Goal: Task Accomplishment & Management: Manage account settings

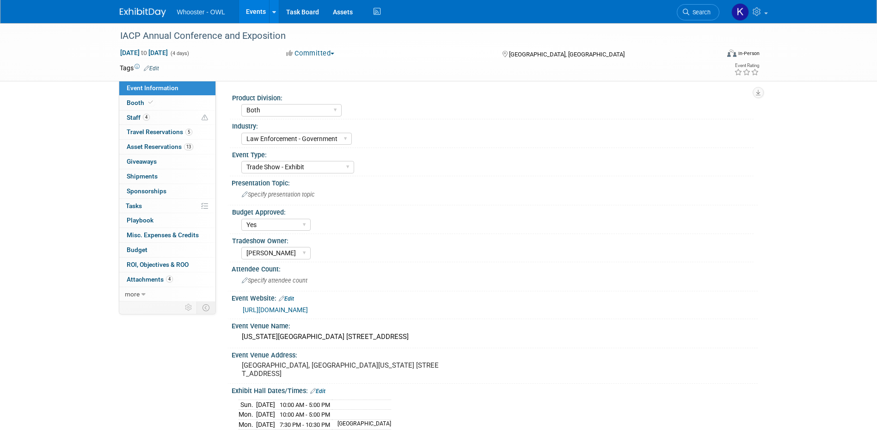
select select "Both"
select select "Law Enforcement - Government"
select select "Trade Show - Exhibit"
select select "Yes"
select select "[PERSON_NAME]"
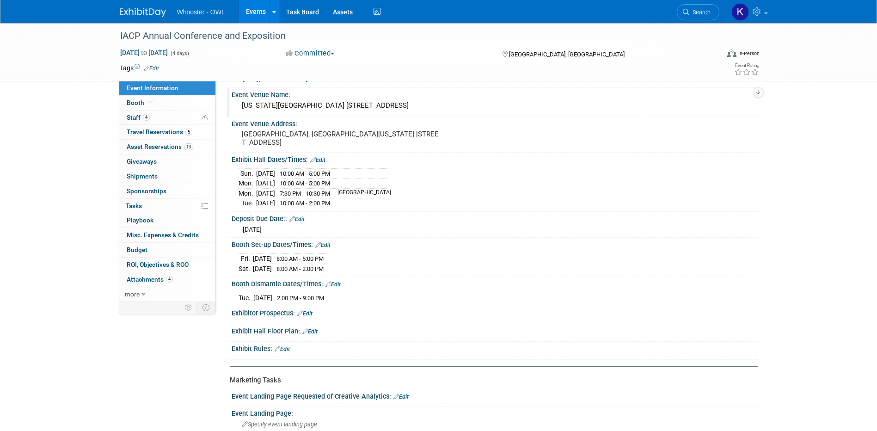
drag, startPoint x: 239, startPoint y: 103, endPoint x: 435, endPoint y: 110, distance: 195.7
click at [435, 110] on div "Colorado Convention Center 700 14th St, Denver, CO 80202" at bounding box center [495, 105] width 512 height 14
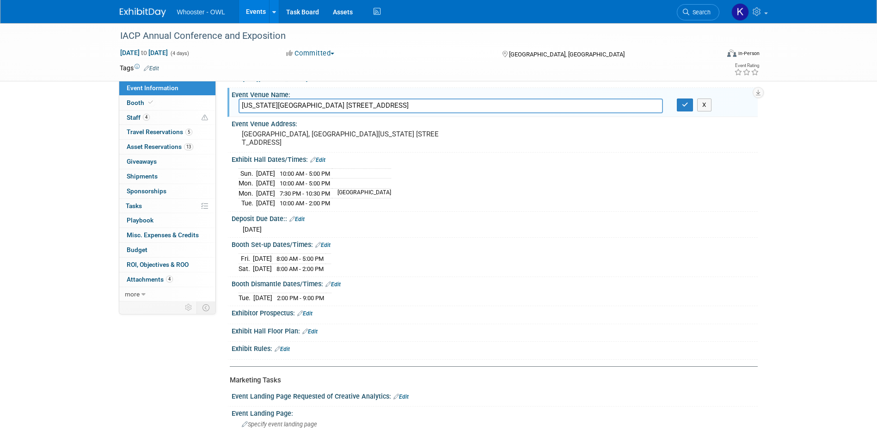
drag, startPoint x: 444, startPoint y: 109, endPoint x: 215, endPoint y: 111, distance: 228.8
click at [215, 111] on div "Event Information Event Info Booth Booth 4 Staff 4 Staff 5 Travel Reservations …" at bounding box center [439, 202] width 652 height 821
click at [682, 109] on button "button" at bounding box center [685, 104] width 17 height 13
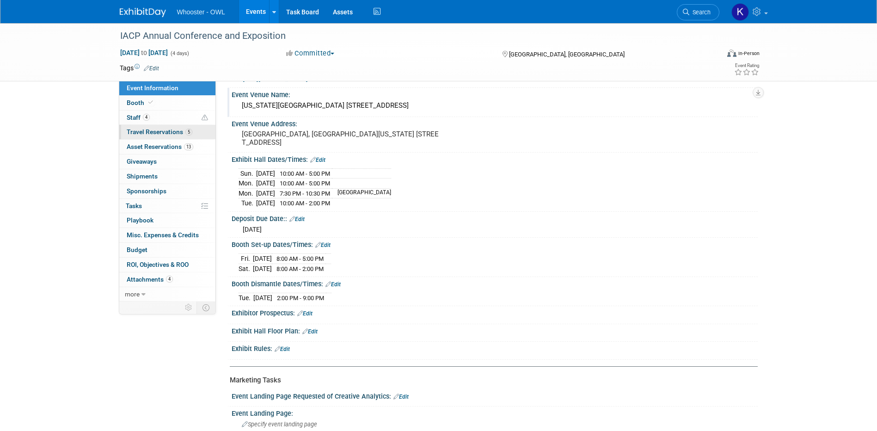
click at [183, 133] on span "Travel Reservations 5" at bounding box center [160, 131] width 66 height 7
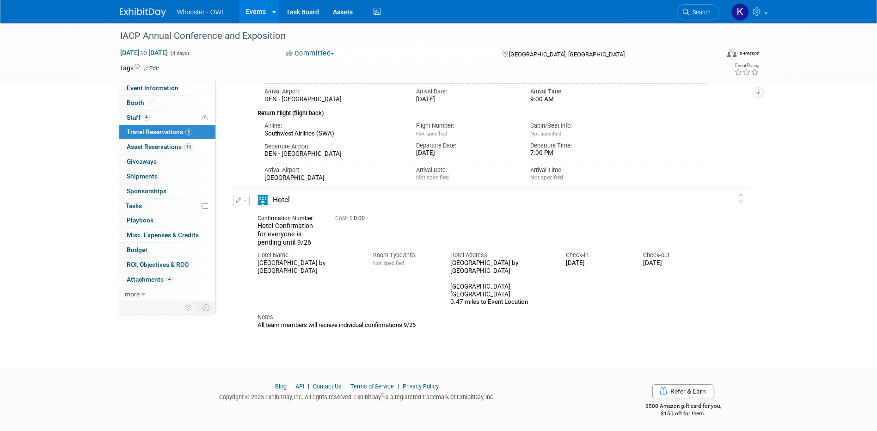
scroll to position [766, 0]
drag, startPoint x: 290, startPoint y: 270, endPoint x: 255, endPoint y: 259, distance: 37.1
click at [255, 259] on div "Hotel Name: Residence Inn by Marriott Denver City Center" at bounding box center [309, 258] width 116 height 28
copy div "[GEOGRAPHIC_DATA] by [GEOGRAPHIC_DATA]"
click at [514, 287] on div "[GEOGRAPHIC_DATA] by [GEOGRAPHIC_DATA] [STREET_ADDRESS] 0.47 miles to Event Loc…" at bounding box center [501, 280] width 102 height 47
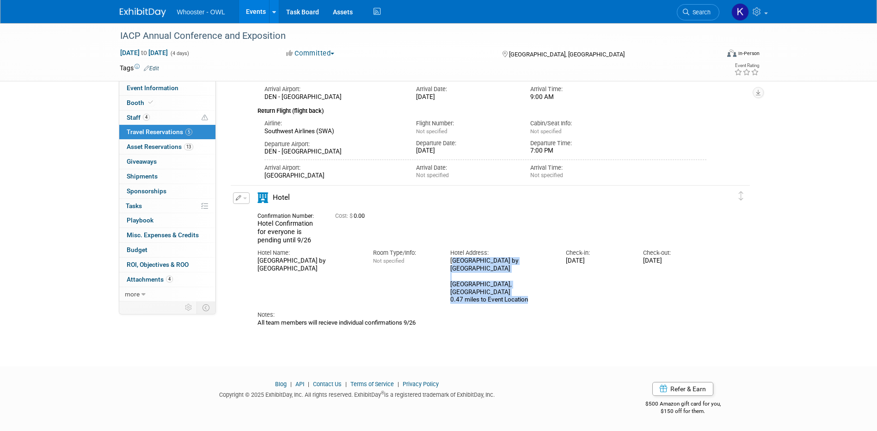
drag, startPoint x: 537, startPoint y: 298, endPoint x: 444, endPoint y: 258, distance: 101.3
click at [444, 258] on div "Hotel Address: Residence Inn by Marriott Denver City Center 1725 Champa St, Den…" at bounding box center [501, 274] width 116 height 60
copy div "[GEOGRAPHIC_DATA] by [GEOGRAPHIC_DATA] [STREET_ADDRESS] 0.47 miles to Event Loc…"
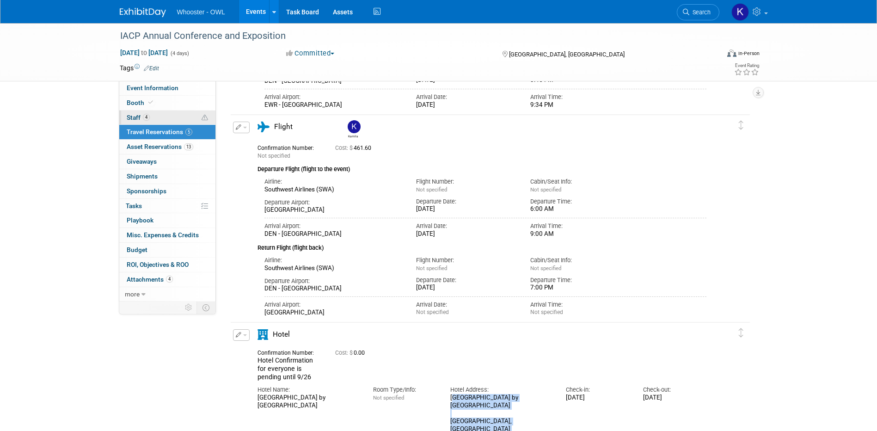
scroll to position [627, 0]
click at [166, 96] on link "Booth" at bounding box center [167, 103] width 96 height 14
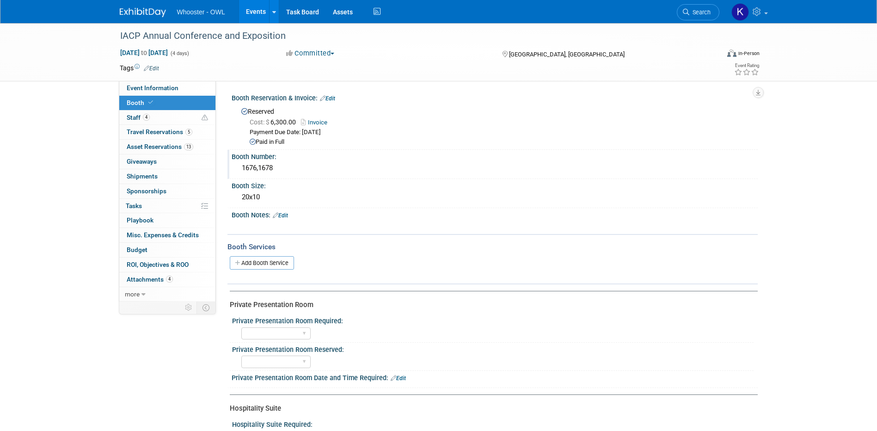
click at [263, 168] on div "1676,1678" at bounding box center [495, 168] width 512 height 14
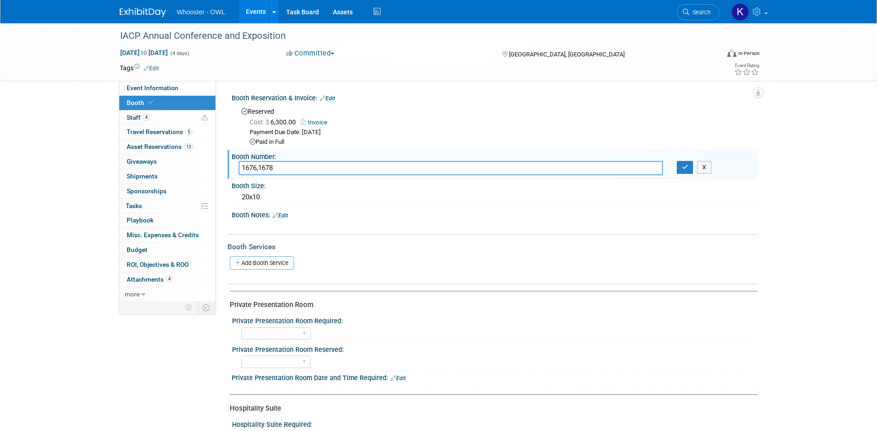
click at [256, 168] on input "1676,1678" at bounding box center [451, 168] width 424 height 14
type input "1676 (main),1678"
click at [683, 171] on button "button" at bounding box center [685, 167] width 17 height 13
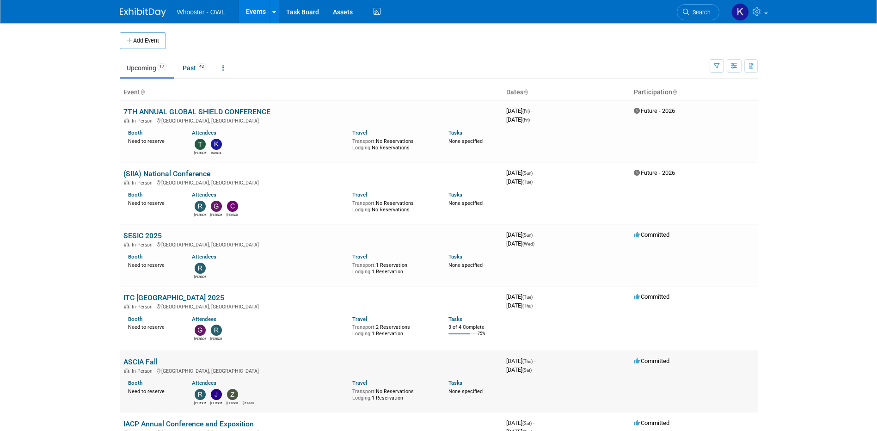
scroll to position [277, 0]
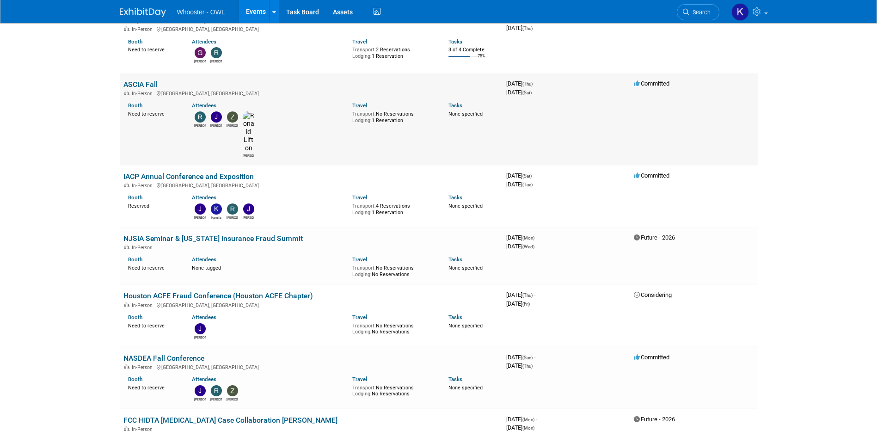
click at [138, 84] on link "ASCIA Fall" at bounding box center [140, 84] width 34 height 9
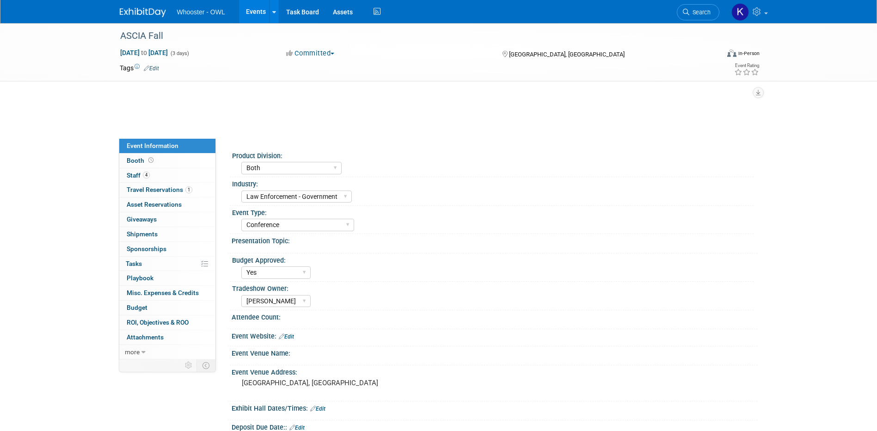
select select "Both"
select select "Law Enforcement - Government"
select select "Conference"
select select "Yes"
select select "Kamila Castaneda"
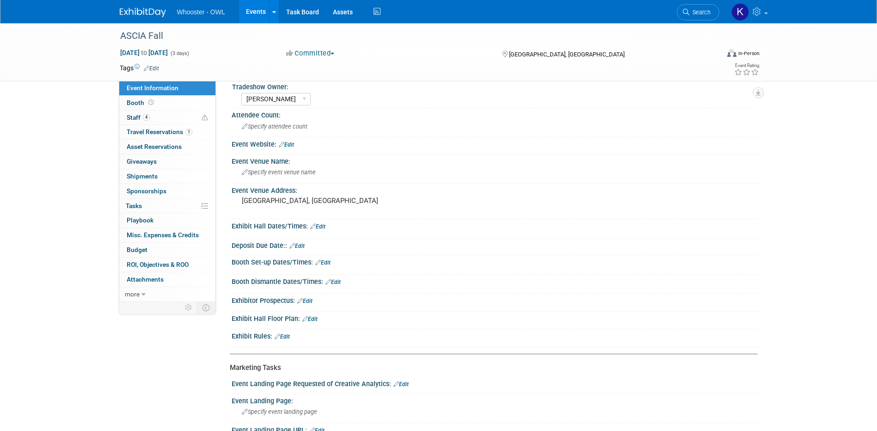
scroll to position [155, 0]
click at [318, 227] on link "Edit" at bounding box center [317, 225] width 15 height 6
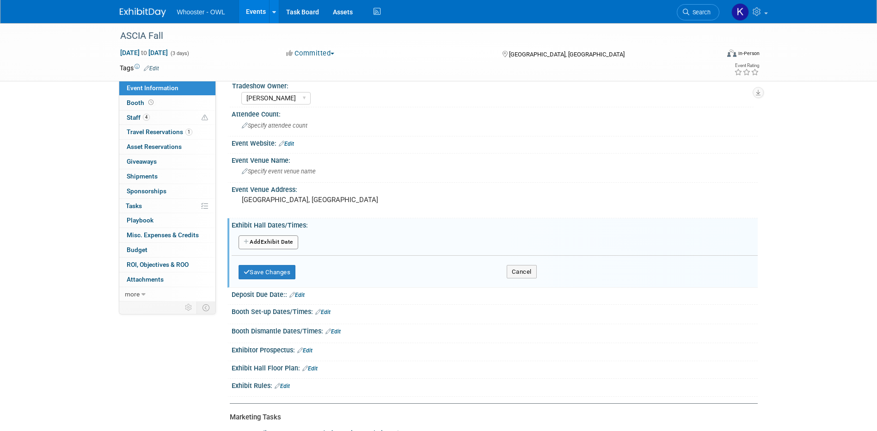
click at [282, 240] on button "Add Another Exhibit Date" at bounding box center [269, 242] width 60 height 14
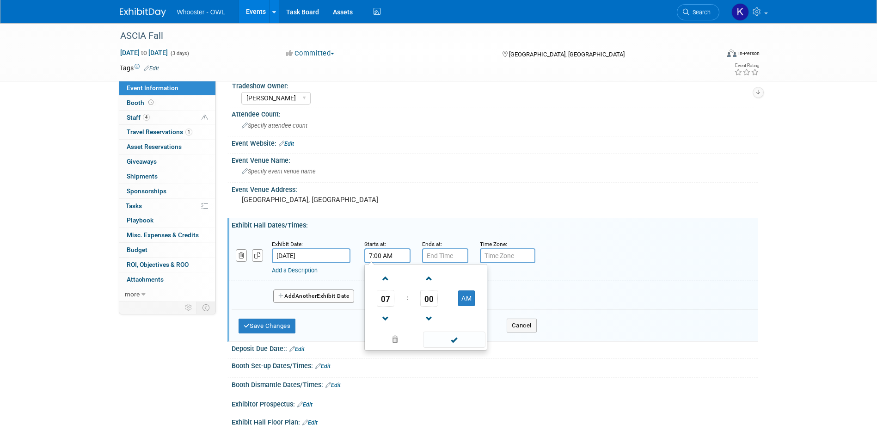
click at [390, 260] on input "7:00 AM" at bounding box center [387, 255] width 46 height 15
click at [380, 282] on span at bounding box center [386, 278] width 16 height 16
click at [380, 280] on span at bounding box center [386, 278] width 16 height 16
click at [381, 281] on span at bounding box center [386, 278] width 16 height 16
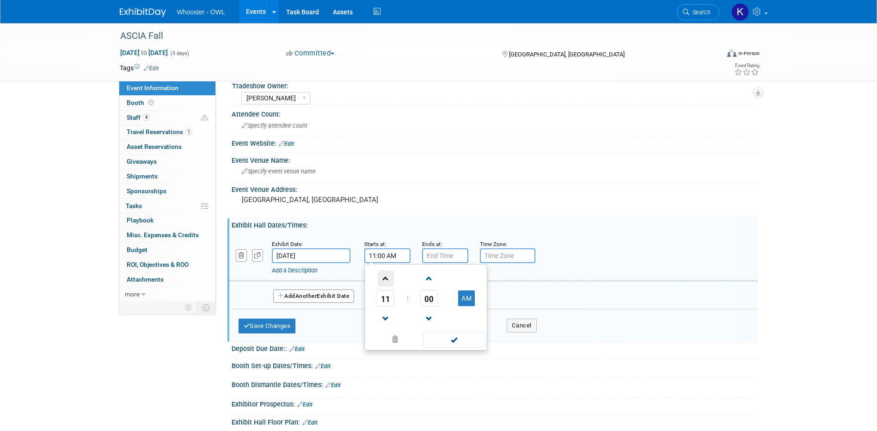
click at [381, 282] on span at bounding box center [386, 278] width 16 height 16
click at [382, 282] on span at bounding box center [386, 278] width 16 height 16
click at [383, 283] on span at bounding box center [386, 278] width 16 height 16
type input "3:00 PM"
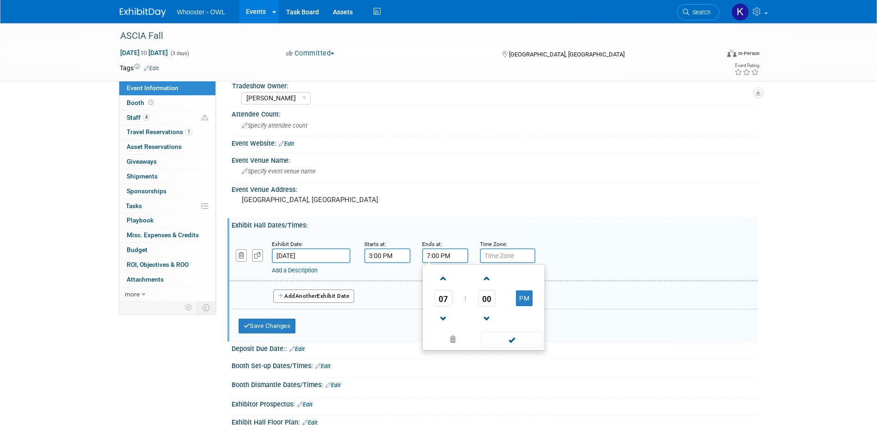
click at [456, 257] on input "7:00 PM" at bounding box center [445, 255] width 46 height 15
click at [446, 274] on span at bounding box center [443, 278] width 16 height 16
click at [445, 316] on span at bounding box center [443, 319] width 16 height 16
click at [496, 311] on td at bounding box center [487, 318] width 38 height 24
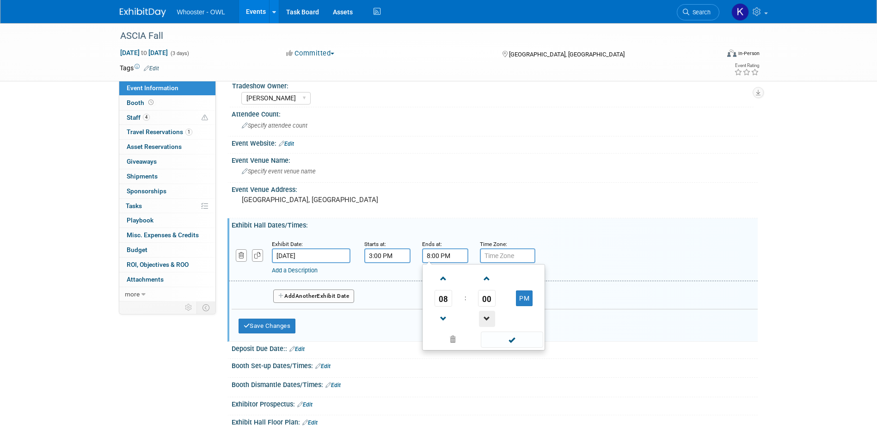
click at [493, 312] on span at bounding box center [487, 319] width 16 height 16
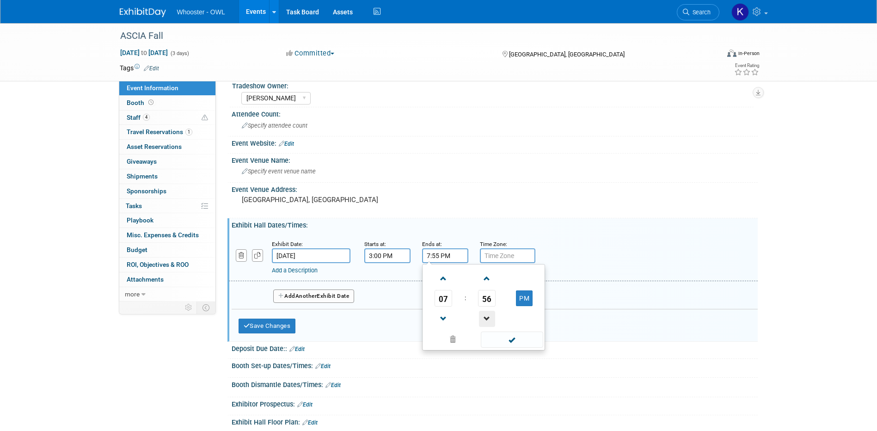
click at [493, 312] on span at bounding box center [487, 319] width 16 height 16
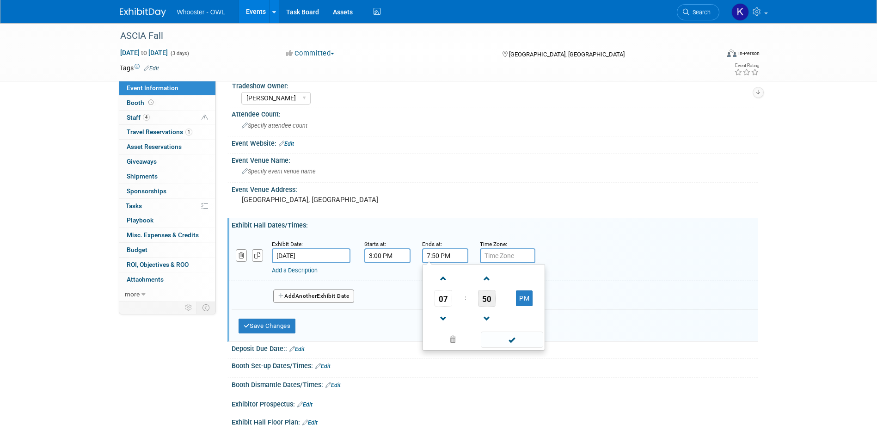
click at [485, 294] on span "50" at bounding box center [487, 298] width 18 height 17
click at [496, 306] on td "30" at bounding box center [499, 303] width 30 height 25
type input "7:30 PM"
click at [522, 335] on span at bounding box center [512, 339] width 62 height 16
click at [312, 273] on link "Add a Description" at bounding box center [295, 270] width 46 height 7
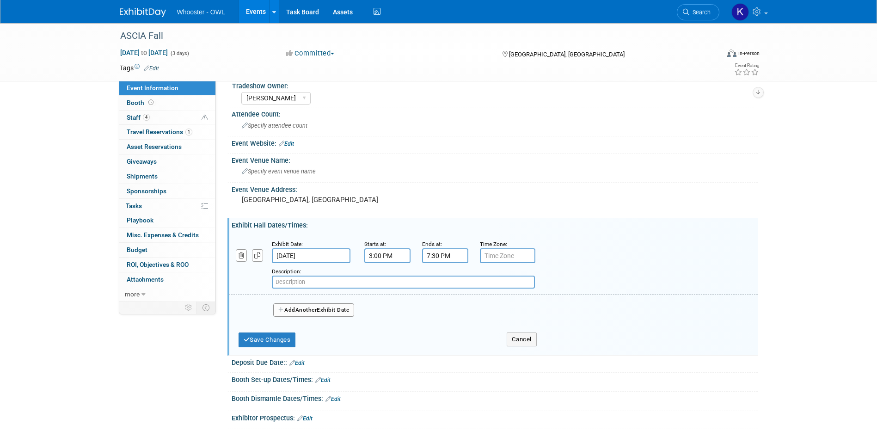
click at [282, 284] on input "text" at bounding box center [403, 282] width 263 height 13
paste input "Thursday, October 16th - Committee Meetings from 3:00 pm to 5:00 pm; Welco"
drag, startPoint x: 342, startPoint y: 283, endPoint x: 255, endPoint y: 290, distance: 87.6
click at [255, 290] on div "Exhibit Date: Oct 16, 2025 Starts at: 3:00 PM Ends at: 7:30 PM Time Zone: Apply…" at bounding box center [493, 264] width 529 height 61
click at [454, 282] on input "Committee Meetings from 3:00 pm to 5:00 pm; Welco" at bounding box center [403, 282] width 263 height 13
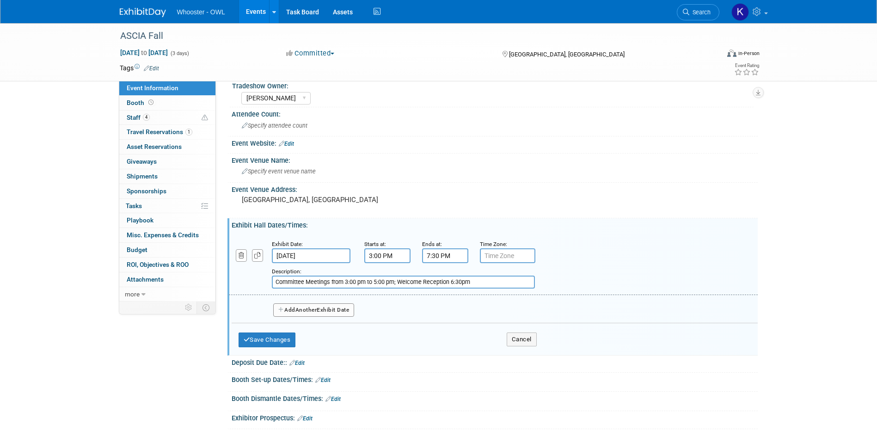
type input "Committee Meetings from 3:00 pm to 5:00 pm; Welcome Reception 6:30pm"
click at [302, 305] on button "Add Another Exhibit Date" at bounding box center [313, 310] width 81 height 14
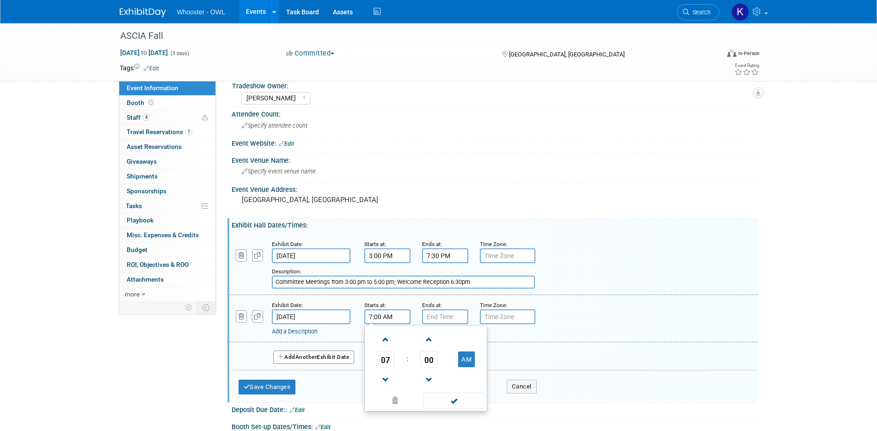
click at [388, 312] on input "7:00 AM" at bounding box center [387, 316] width 46 height 15
click at [384, 337] on span at bounding box center [386, 339] width 16 height 16
click at [434, 360] on span "00" at bounding box center [429, 359] width 18 height 17
click at [435, 361] on td "30" at bounding box center [441, 364] width 30 height 25
type input "8:30 AM"
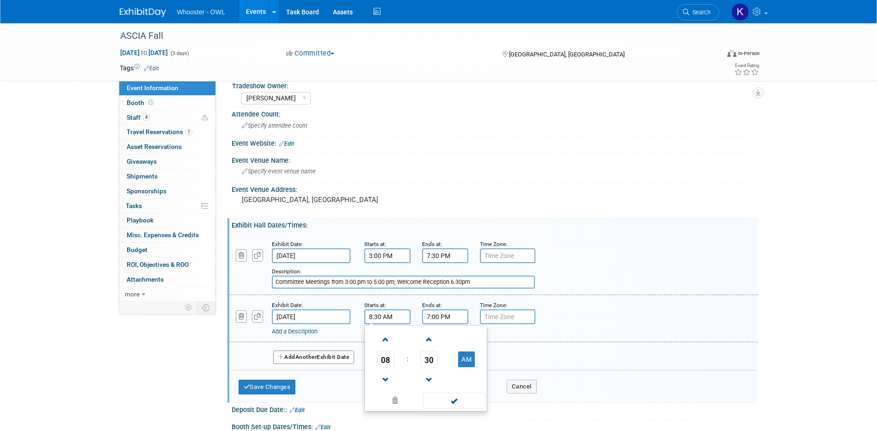
click at [431, 319] on input "7:00 PM" at bounding box center [445, 316] width 46 height 15
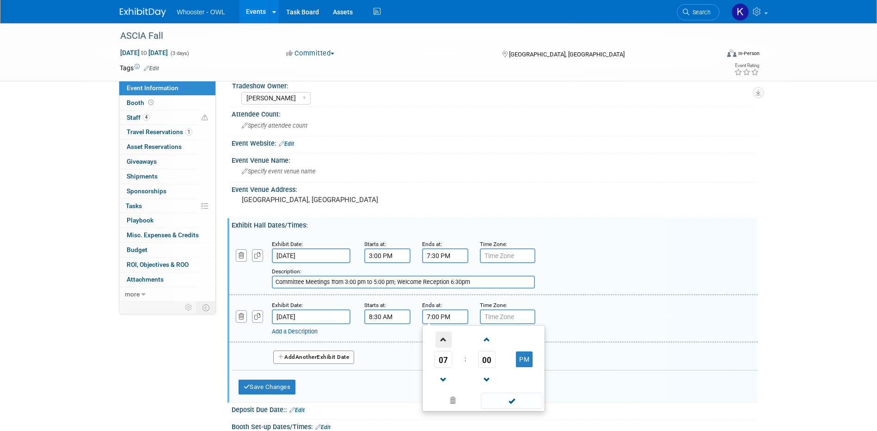
click at [447, 341] on span at bounding box center [443, 339] width 16 height 16
click at [441, 374] on span at bounding box center [443, 380] width 16 height 16
click at [492, 361] on span "00" at bounding box center [487, 359] width 18 height 17
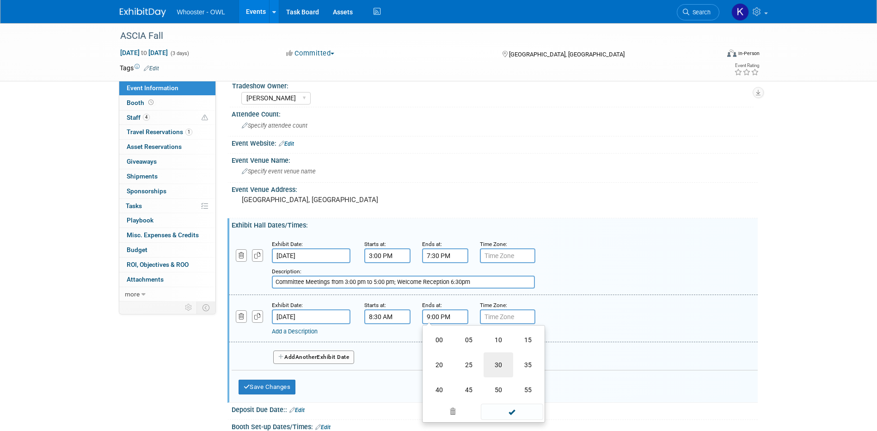
click at [495, 365] on td "30" at bounding box center [499, 364] width 30 height 25
type input "9:30 PM"
click at [303, 331] on link "Add a Description" at bounding box center [295, 331] width 46 height 7
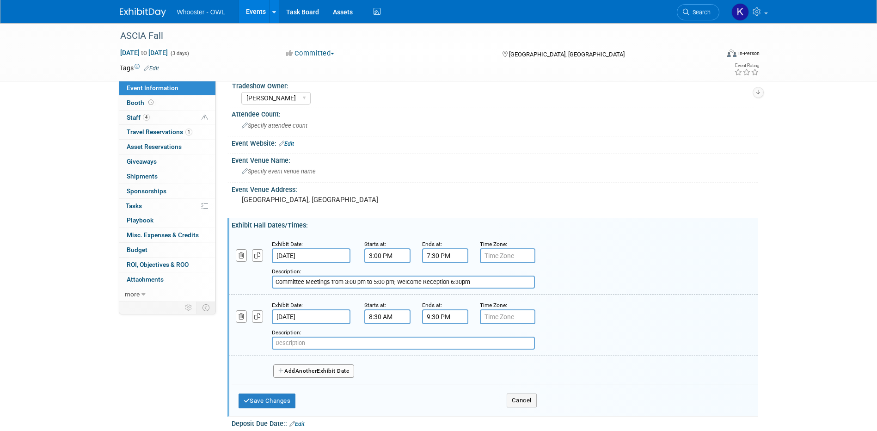
click at [308, 347] on input "text" at bounding box center [403, 343] width 263 height 13
paste input "Opening Ceremony and General Session from 8:30 am to 5:00 pm ; Dinner and S"
drag, startPoint x: 356, startPoint y: 342, endPoint x: 324, endPoint y: 336, distance: 32.9
click at [324, 336] on div "Description: Opening Ceremony and General Session from 8:30 am to 5:00 pm ; Din…" at bounding box center [469, 338] width 395 height 22
drag, startPoint x: 414, startPoint y: 343, endPoint x: 403, endPoint y: 342, distance: 11.2
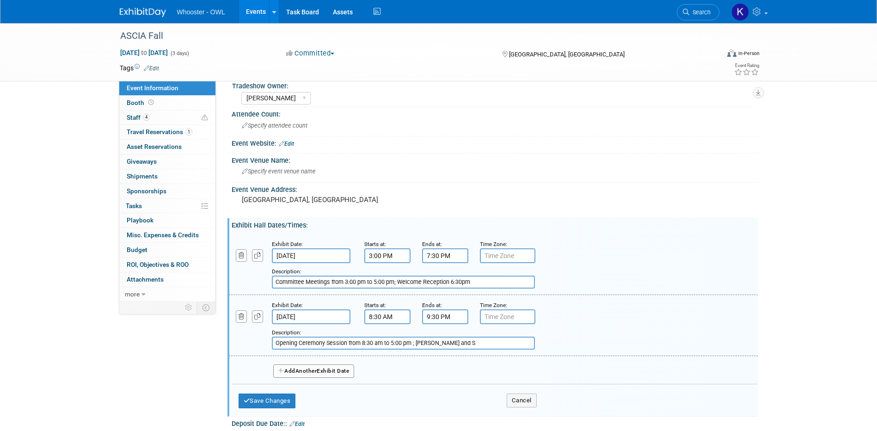
click at [403, 342] on input "Opening Ceremony Session from 8:30 am to 5:00 pm ; Dinner and S" at bounding box center [403, 343] width 263 height 13
drag, startPoint x: 434, startPoint y: 342, endPoint x: 422, endPoint y: 342, distance: 12.5
click at [422, 342] on input "Opening Ceremony Session from 8:30 am to 5:00; Dinner and S" at bounding box center [403, 343] width 263 height 13
click at [428, 344] on input "Opening Ceremony Session from 8:30 am to 5:00; Dinner S" at bounding box center [403, 343] width 263 height 13
type input "Opening Ceremony Session from 8:30 am to 5:00; Dinner Social 6:30-9:30pm"
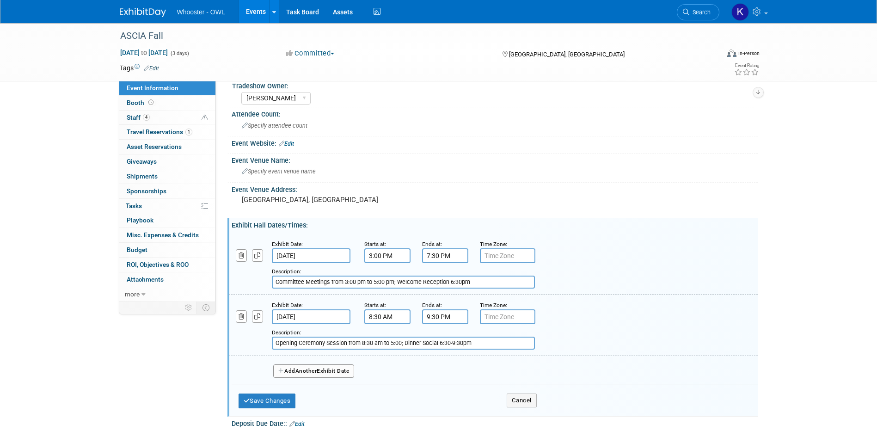
click at [317, 369] on span "Another" at bounding box center [306, 370] width 22 height 6
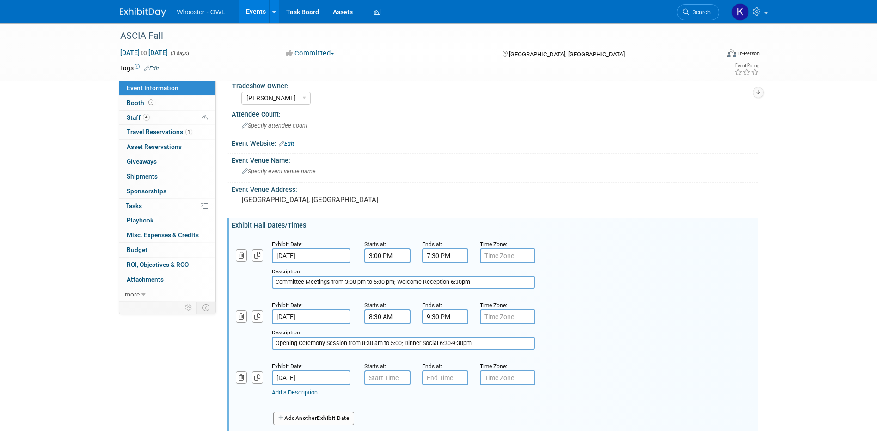
click at [303, 392] on link "Add a Description" at bounding box center [295, 392] width 46 height 7
type input "Members only"
click at [388, 376] on input "7:00 AM" at bounding box center [387, 377] width 46 height 15
click at [384, 398] on span at bounding box center [386, 400] width 16 height 16
click at [423, 415] on span "00" at bounding box center [429, 420] width 18 height 17
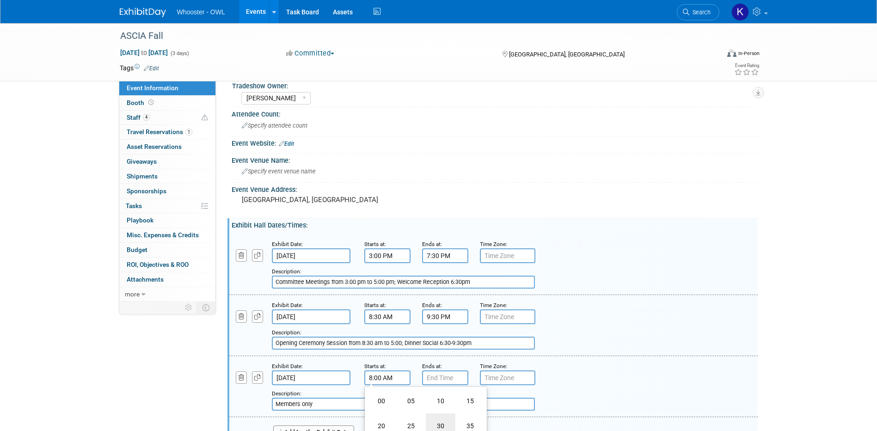
click at [436, 419] on td "30" at bounding box center [441, 425] width 30 height 25
type input "8:30 AM"
click at [449, 380] on input "7:00 PM" at bounding box center [445, 377] width 46 height 15
click at [440, 401] on span at bounding box center [443, 400] width 16 height 16
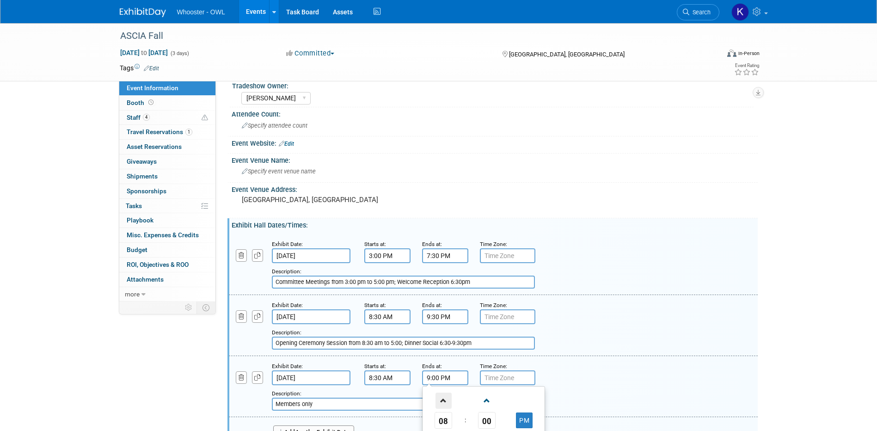
click at [440, 401] on span at bounding box center [443, 400] width 16 height 16
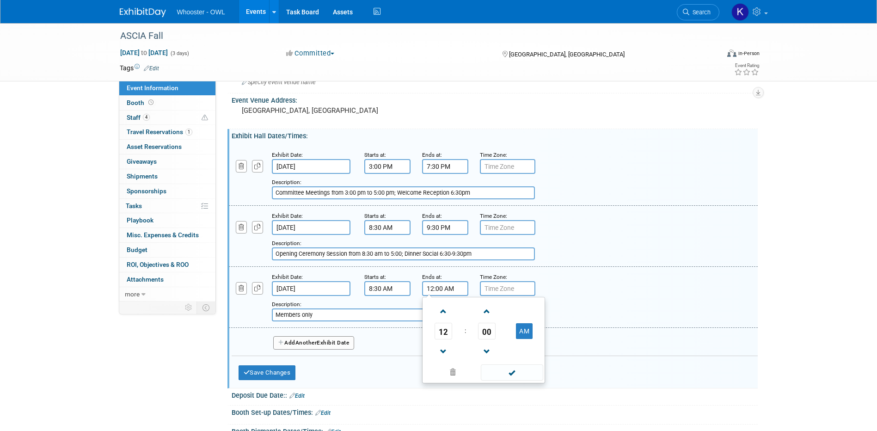
scroll to position [247, 0]
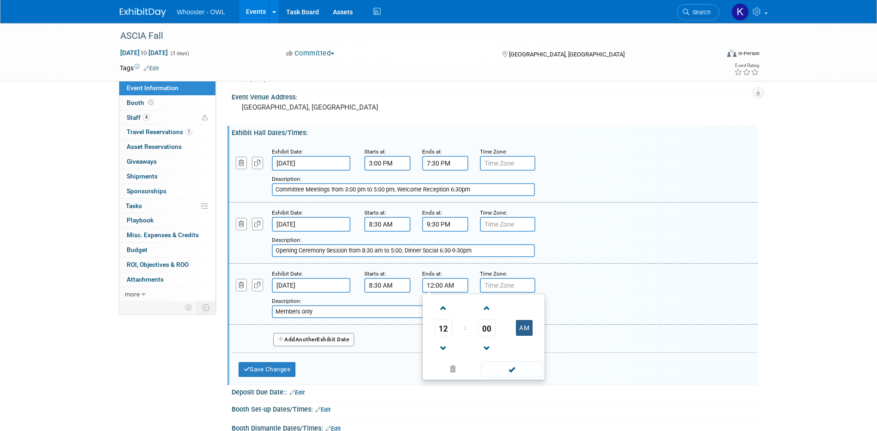
click at [526, 327] on button "AM" at bounding box center [524, 328] width 17 height 16
type input "12:00 PM"
click at [519, 366] on span at bounding box center [512, 369] width 62 height 16
click at [397, 315] on input "Members only" at bounding box center [403, 311] width 263 height 13
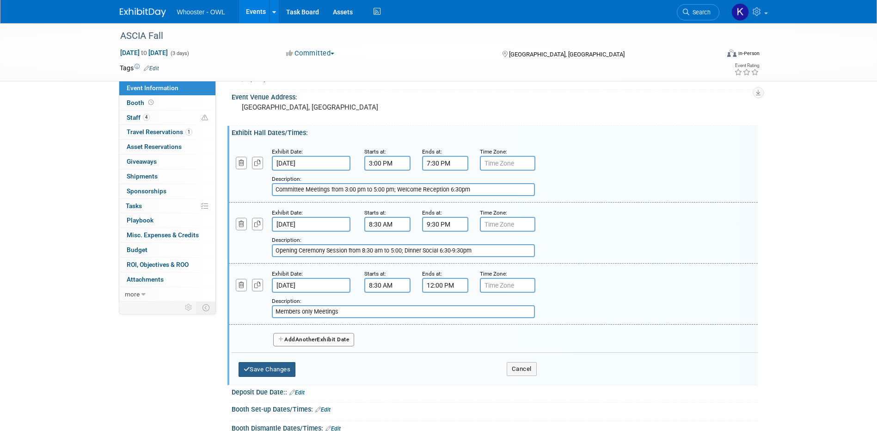
type input "Members only Meetings"
click at [281, 367] on button "Save Changes" at bounding box center [267, 369] width 57 height 15
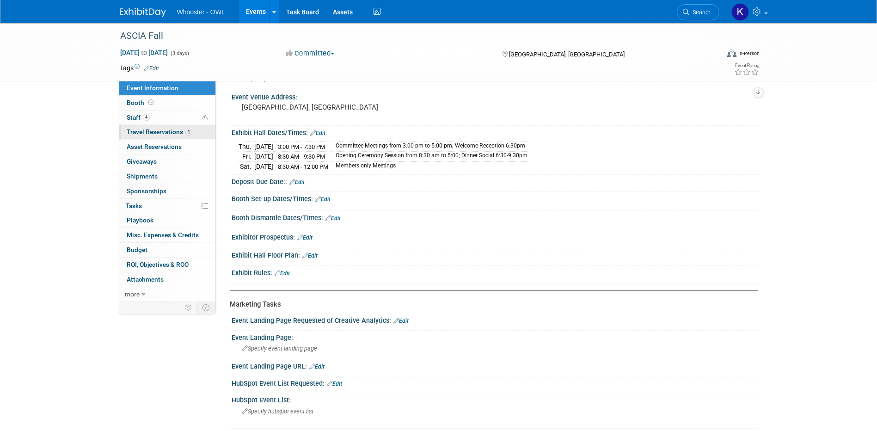
click at [165, 132] on span "Travel Reservations 1" at bounding box center [160, 131] width 66 height 7
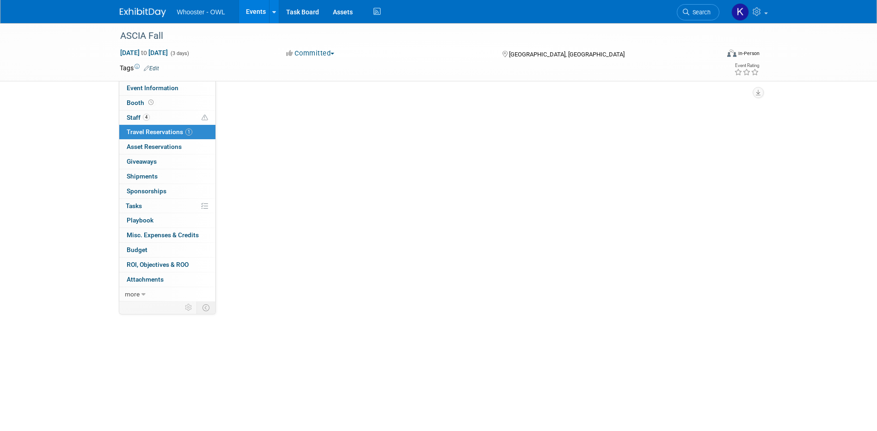
scroll to position [0, 0]
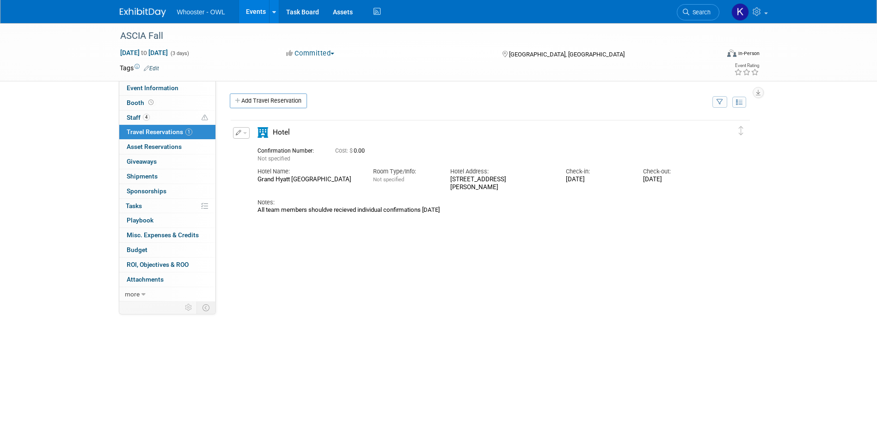
drag, startPoint x: 545, startPoint y: 179, endPoint x: 448, endPoint y: 179, distance: 96.6
click at [448, 179] on div "Hotel Address: 1750 Welton St, Denver, CO 80202" at bounding box center [501, 177] width 116 height 28
copy div "1750 Welton St, Denver, CO 80202"
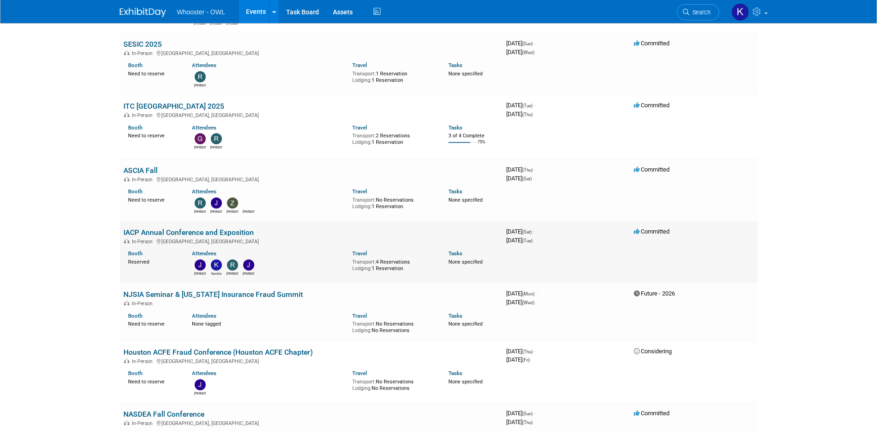
scroll to position [185, 0]
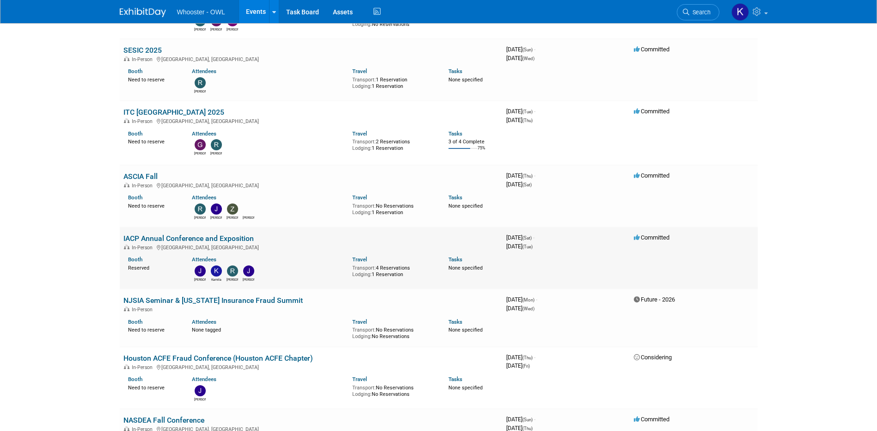
click at [193, 235] on link "IACP Annual Conference and Exposition" at bounding box center [188, 238] width 130 height 9
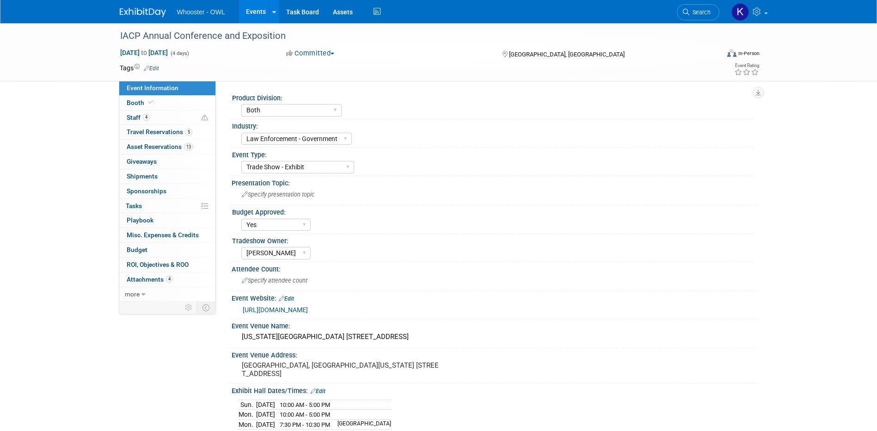
select select "Both"
select select "Law Enforcement - Government"
select select "Trade Show - Exhibit"
select select "Yes"
select select "[PERSON_NAME]"
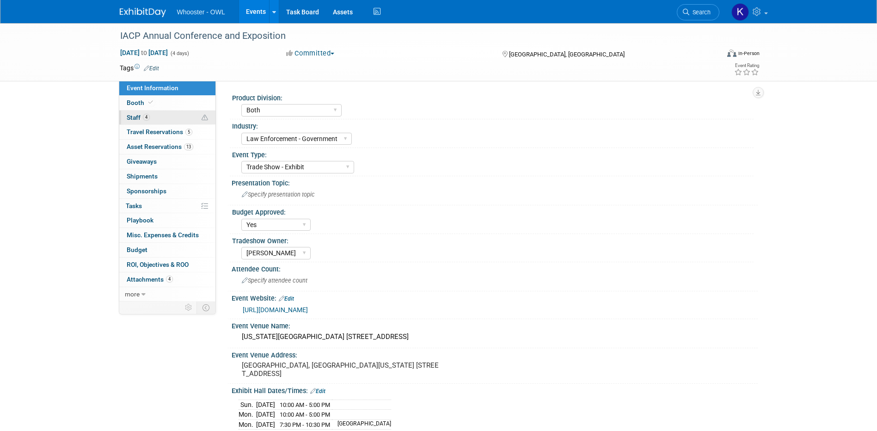
click at [165, 119] on link "4 Staff 4" at bounding box center [167, 117] width 96 height 14
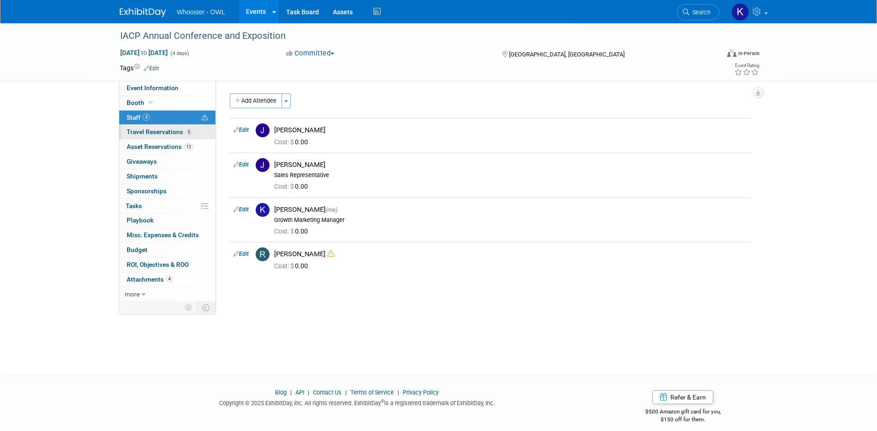
click at [165, 133] on span "Travel Reservations 5" at bounding box center [160, 131] width 66 height 7
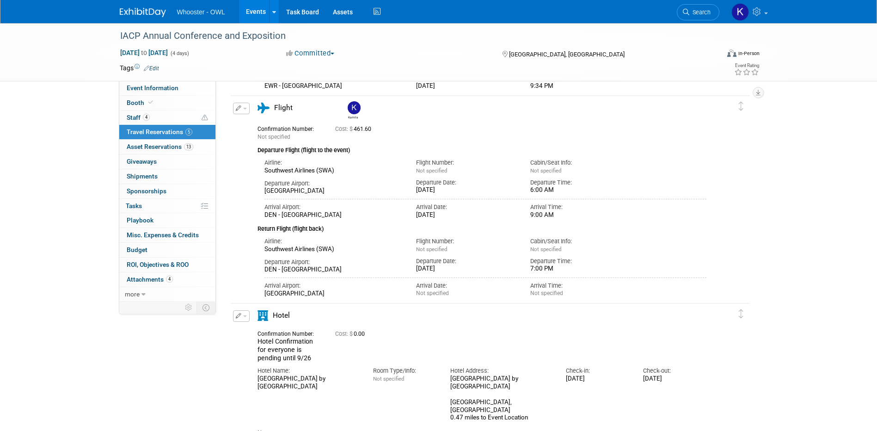
scroll to position [766, 0]
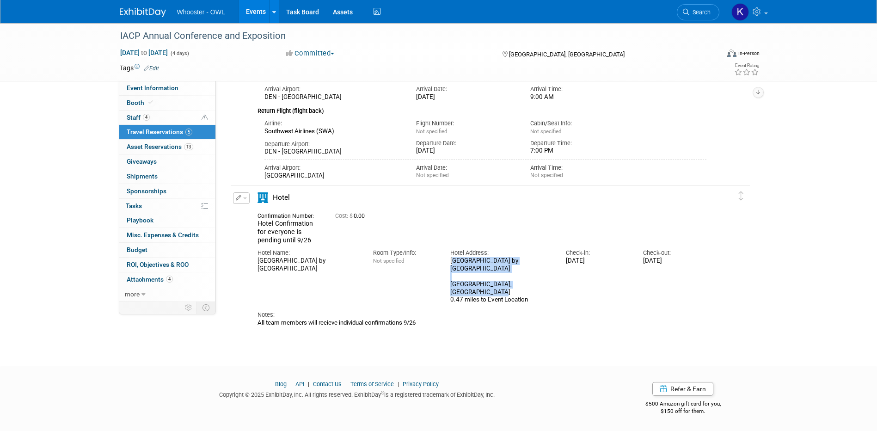
drag, startPoint x: 450, startPoint y: 258, endPoint x: 499, endPoint y: 294, distance: 60.9
click at [499, 294] on div "[GEOGRAPHIC_DATA] by [GEOGRAPHIC_DATA] [STREET_ADDRESS] 0.47 miles to Event Loc…" at bounding box center [501, 280] width 102 height 47
copy div "[GEOGRAPHIC_DATA] by [GEOGRAPHIC_DATA] [STREET_ADDRESS]"
click at [153, 90] on span "Event Information" at bounding box center [153, 87] width 52 height 7
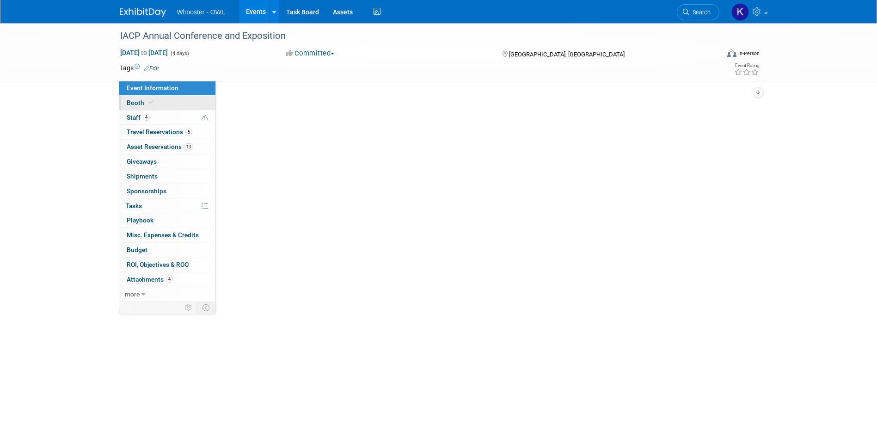
select select "Both"
select select "Law Enforcement - Government"
select select "Trade Show - Exhibit"
select select "Yes"
select select "[PERSON_NAME]"
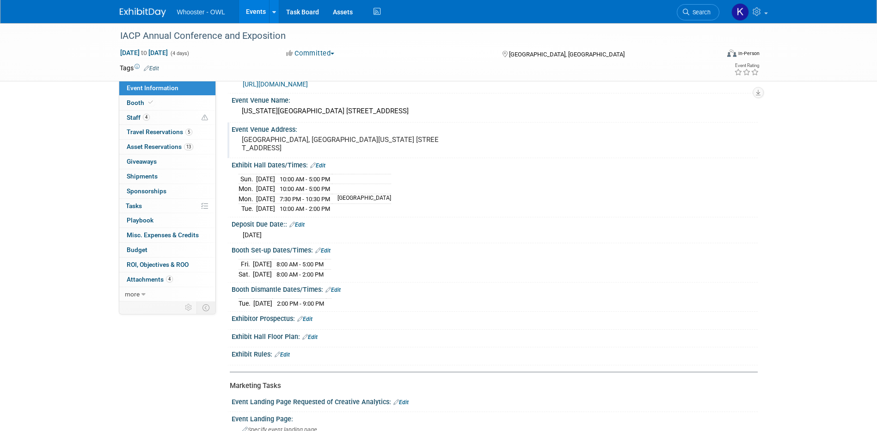
scroll to position [231, 0]
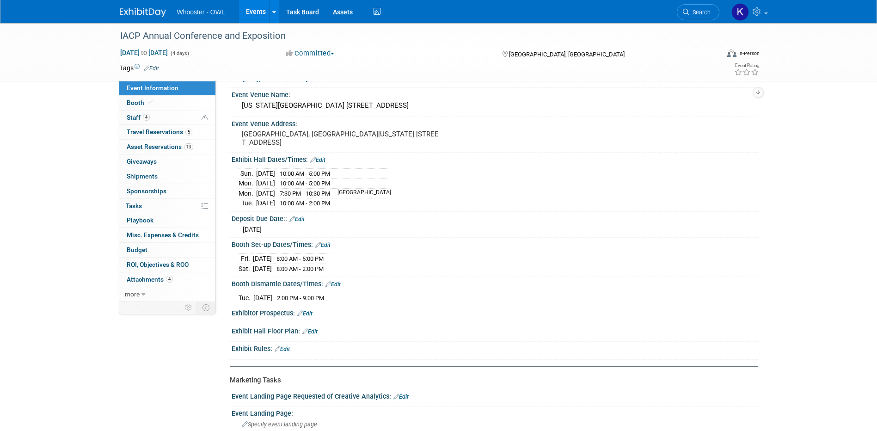
drag, startPoint x: 240, startPoint y: 171, endPoint x: 355, endPoint y: 204, distance: 119.4
click at [355, 204] on tbody "[DATE] 10:00 AM - 5:00 PM [DATE] 10:00 AM - 5:00 PM Mon." at bounding box center [315, 188] width 153 height 40
drag, startPoint x: 355, startPoint y: 204, endPoint x: 344, endPoint y: 190, distance: 17.5
copy tbody "[DATE] 10:00 AM - 5:00 PM [DATE] 10:00 AM - 5:00 PM [DATE] 7:30 PM - 10:30 PM […"
click at [322, 160] on link "Edit" at bounding box center [317, 160] width 15 height 6
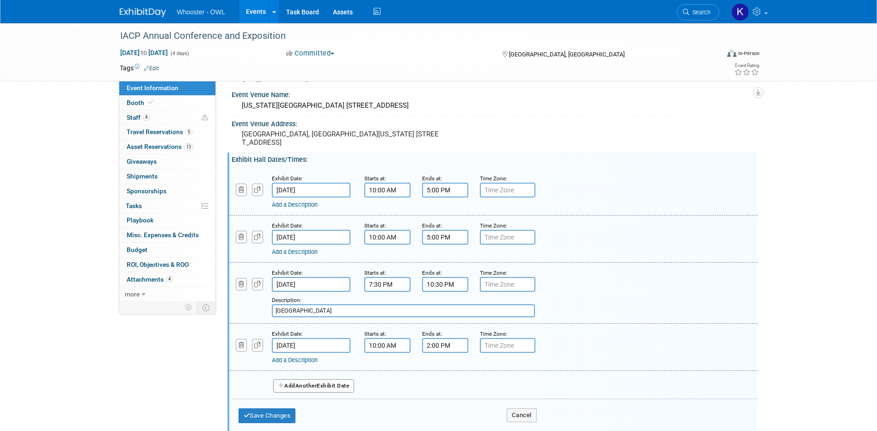
click at [275, 312] on input "[GEOGRAPHIC_DATA]" at bounding box center [403, 310] width 263 height 13
type input "Chiefs Night [GEOGRAPHIC_DATA]"
click at [283, 414] on button "Save Changes" at bounding box center [267, 415] width 57 height 15
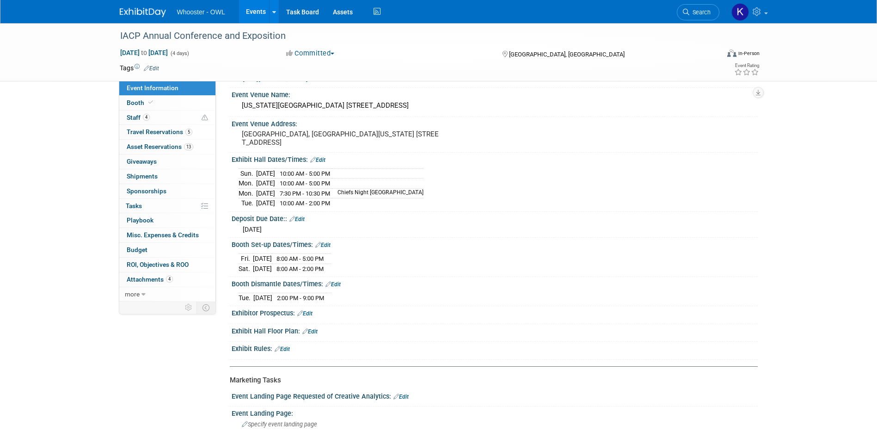
drag, startPoint x: 239, startPoint y: 172, endPoint x: 365, endPoint y: 203, distance: 129.2
click at [365, 203] on tbody "[DATE] 10:00 AM - 5:00 PM [DATE] 10:00 AM - 5:00 PM Mon." at bounding box center [331, 188] width 185 height 40
drag, startPoint x: 365, startPoint y: 203, endPoint x: 324, endPoint y: 188, distance: 43.9
copy tbody "[DATE] 10:00 AM - 5:00 PM [DATE] 10:00 AM - 5:00 PM [DATE] 7:30 PM - 10:30 PM […"
drag, startPoint x: 426, startPoint y: 103, endPoint x: 238, endPoint y: 107, distance: 188.2
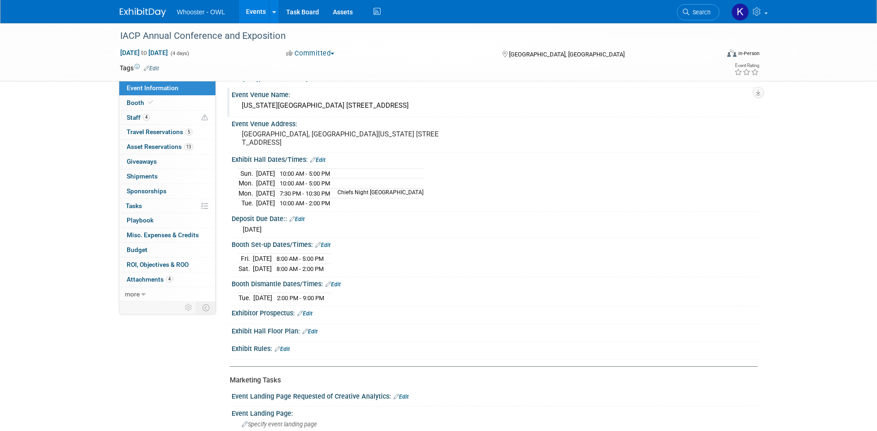
click at [239, 107] on div "[US_STATE][GEOGRAPHIC_DATA] [STREET_ADDRESS]" at bounding box center [495, 105] width 512 height 14
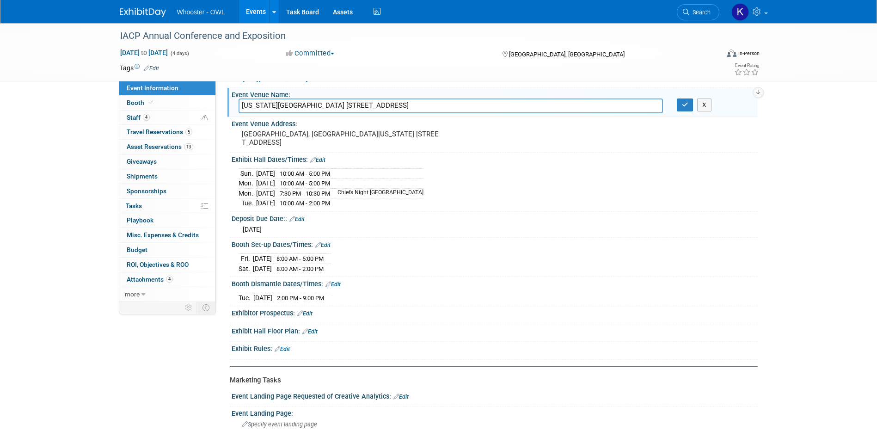
drag, startPoint x: 451, startPoint y: 105, endPoint x: 234, endPoint y: 109, distance: 216.8
click at [234, 109] on div "[US_STATE][GEOGRAPHIC_DATA] [STREET_ADDRESS]" at bounding box center [451, 105] width 438 height 14
click at [680, 109] on button "button" at bounding box center [685, 104] width 17 height 13
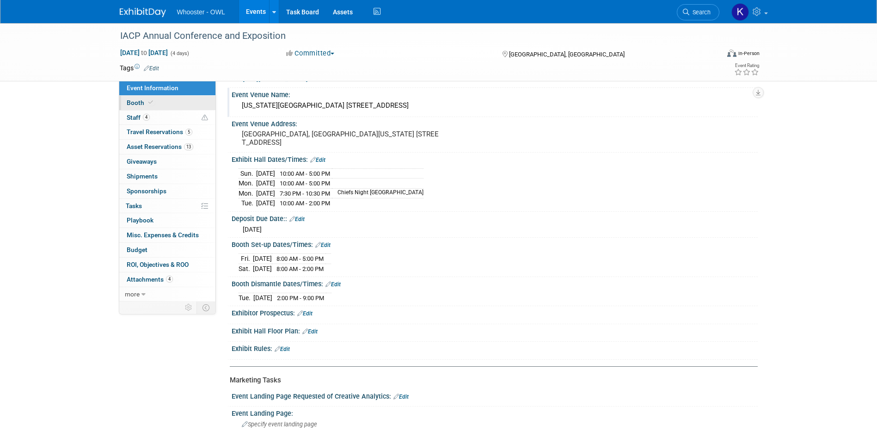
scroll to position [139, 0]
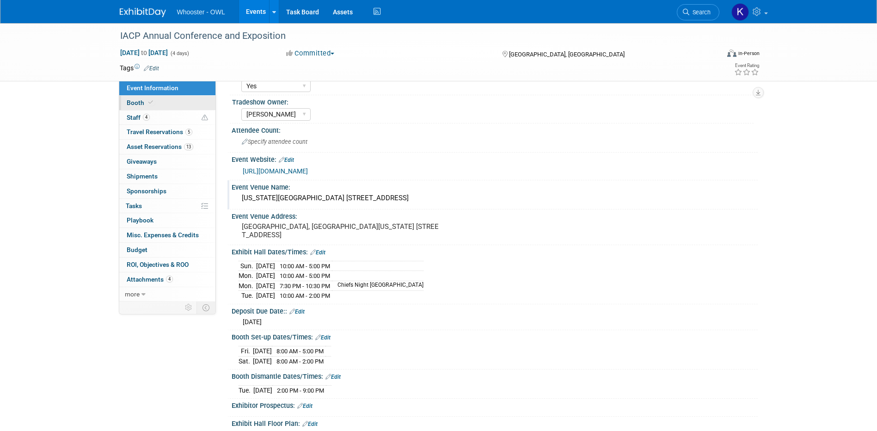
click at [182, 106] on link "Booth" at bounding box center [167, 103] width 96 height 14
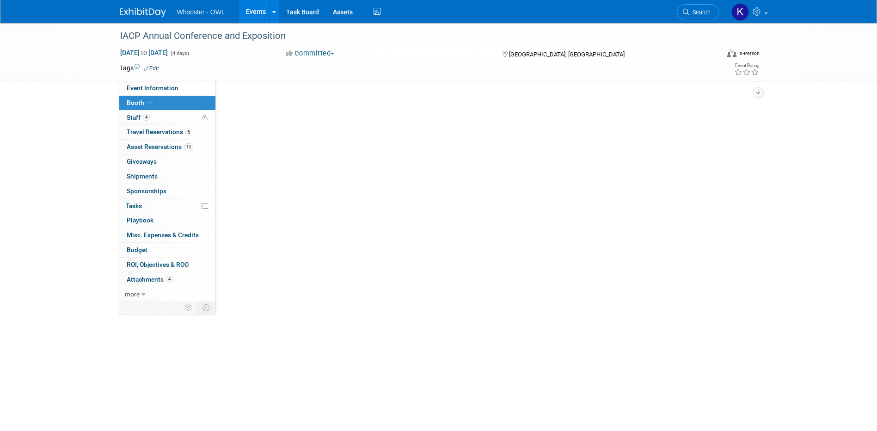
scroll to position [0, 0]
